Goal: Find specific page/section: Find specific page/section

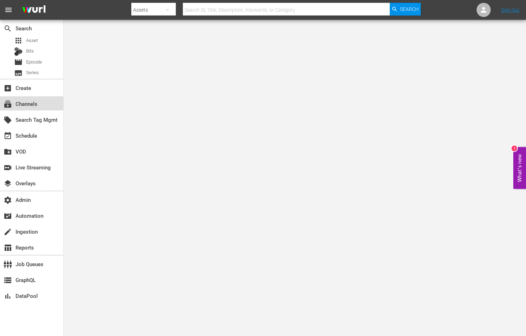
click at [16, 110] on div "subscriptions Channels" at bounding box center [31, 103] width 63 height 14
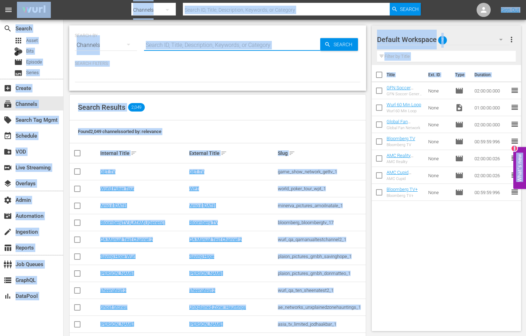
click at [180, 48] on input "text" at bounding box center [232, 45] width 176 height 17
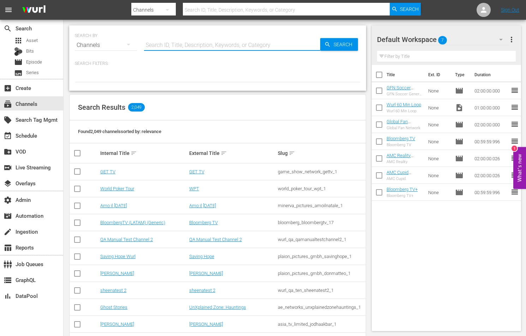
paste input "amc_portlandia_1"
type input "amc_portlandia_1"
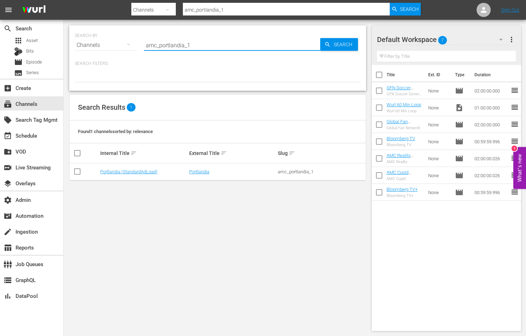
click at [200, 177] on td "Portlandia" at bounding box center [232, 171] width 89 height 17
click at [200, 169] on link "Portlandia" at bounding box center [199, 171] width 20 height 5
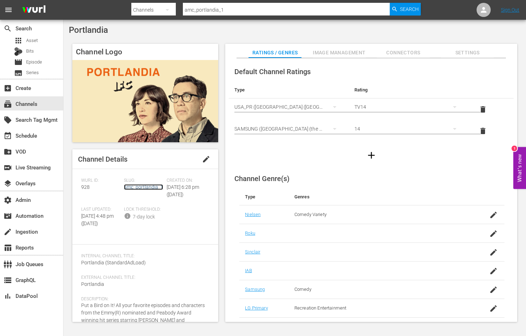
click at [152, 184] on link "amc_portlandia_1" at bounding box center [143, 187] width 39 height 6
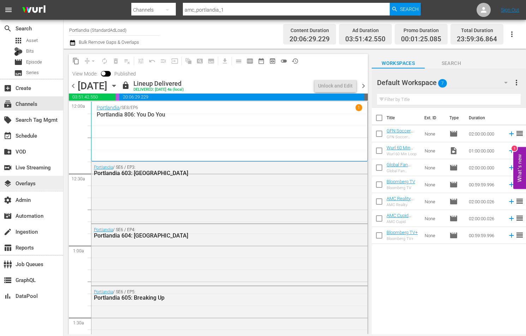
click at [25, 185] on div "layers Overlays" at bounding box center [20, 182] width 40 height 6
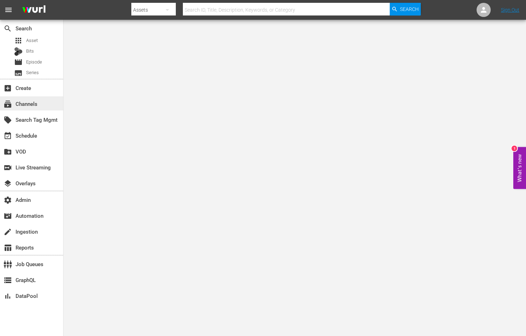
click at [32, 106] on div "subscriptions Channels" at bounding box center [20, 103] width 40 height 6
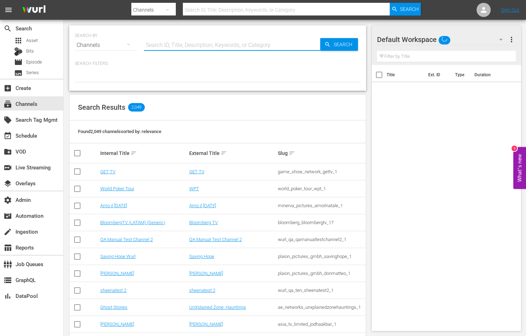
click at [175, 52] on input "text" at bounding box center [232, 45] width 176 height 17
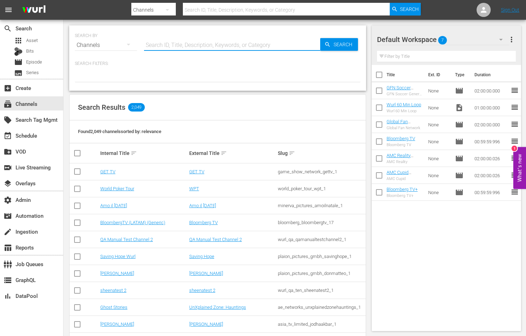
paste input "amc_portlandia_1"
type input "amc_portlandia_1"
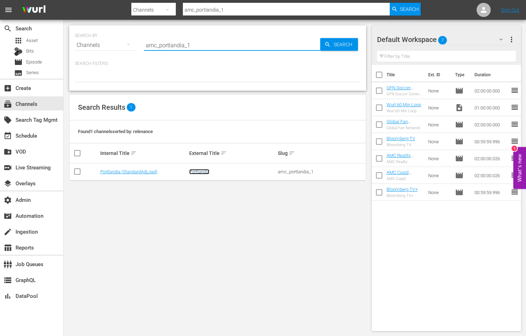
click at [197, 171] on link "Portlandia" at bounding box center [199, 171] width 20 height 5
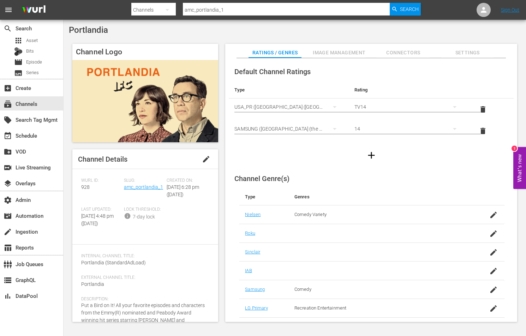
click at [209, 8] on input "amc_portlandia_1" at bounding box center [286, 9] width 207 height 17
paste input "twdfanexperience"
type input "amc_twdfanexperience_1"
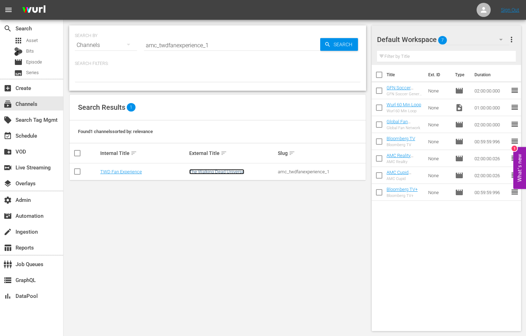
click at [212, 172] on link "The Walking Dead Universe" at bounding box center [216, 171] width 55 height 5
